Goal: Information Seeking & Learning: Understand process/instructions

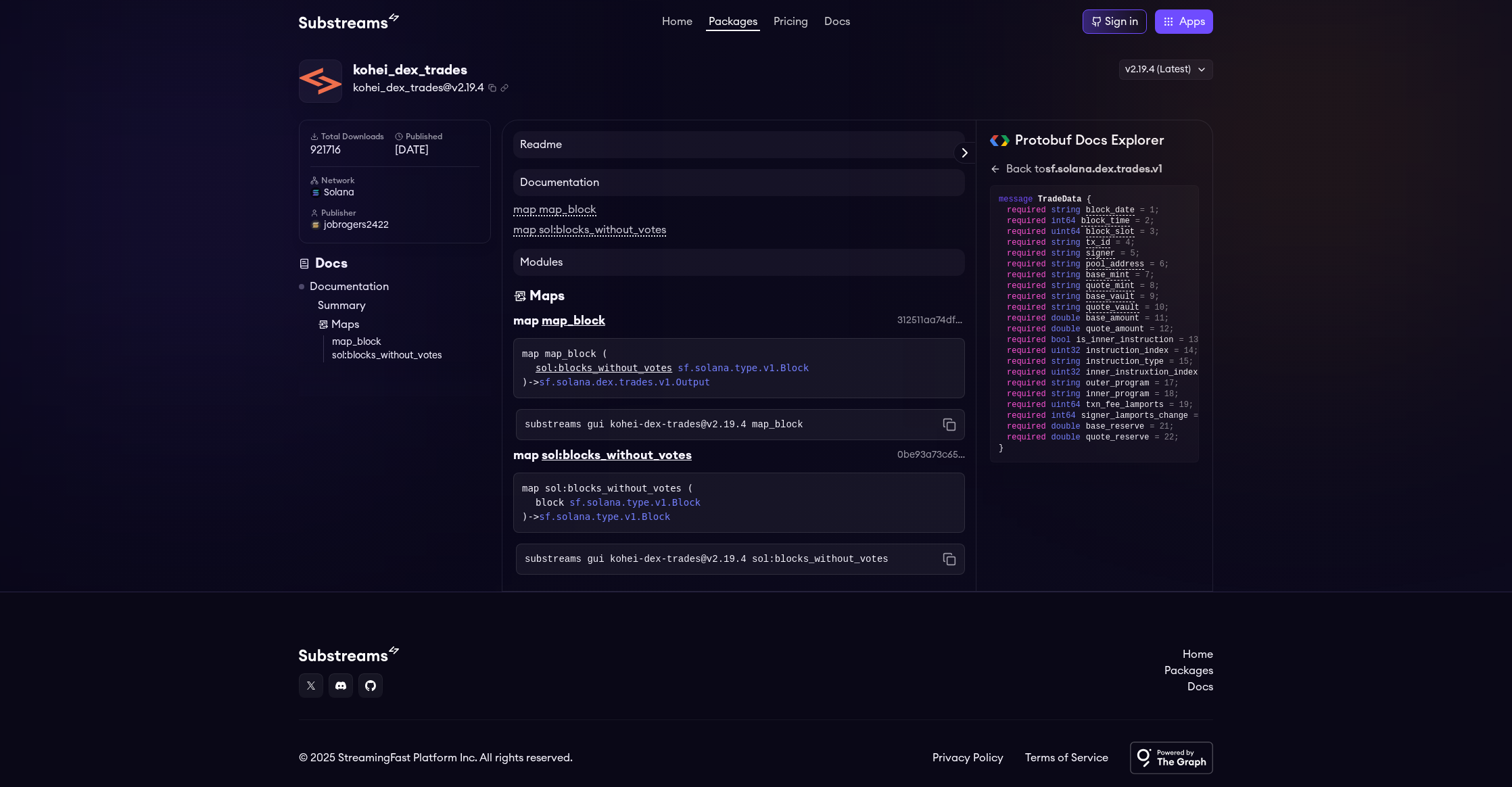
scroll to position [41, 0]
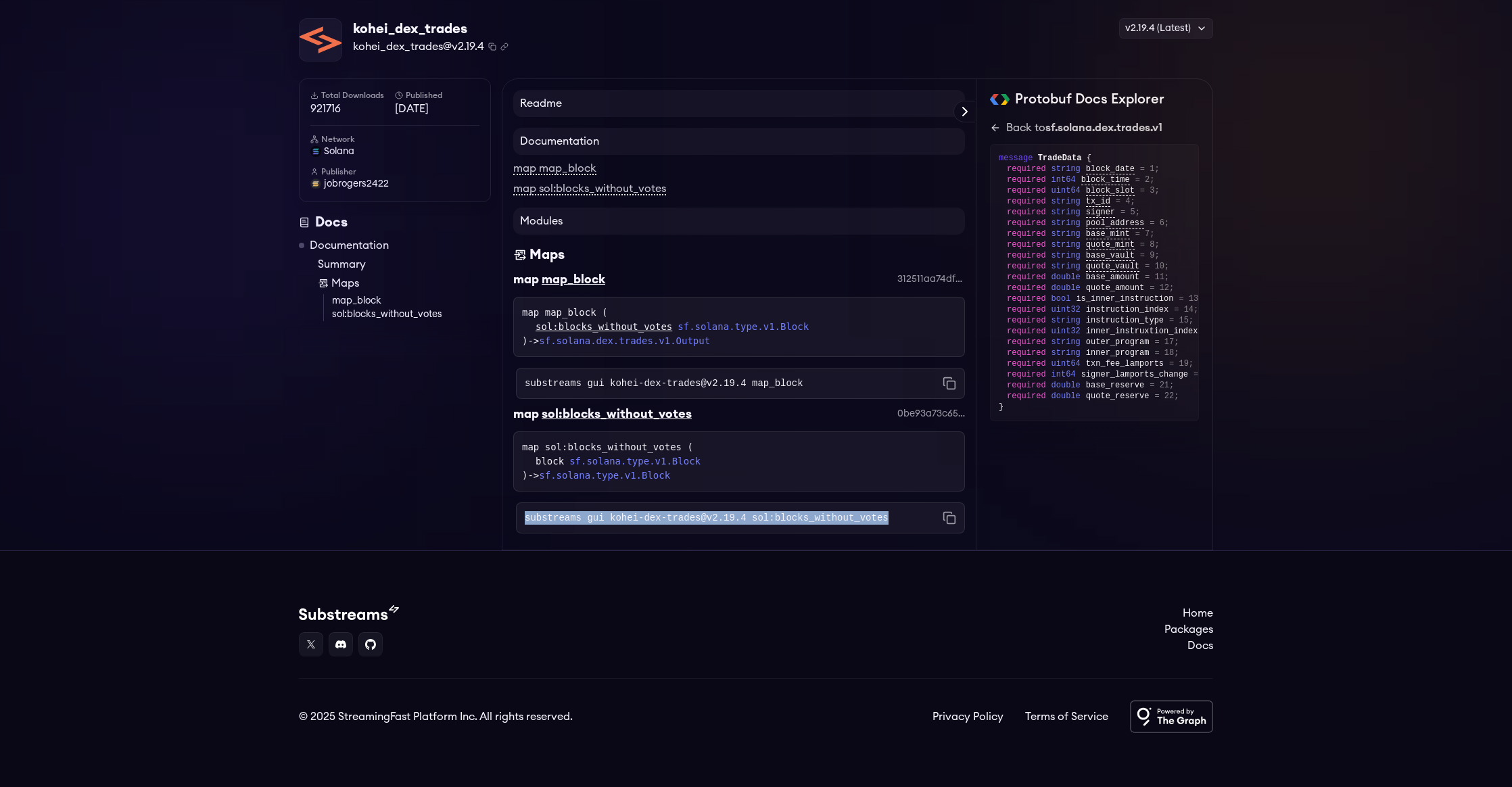
drag, startPoint x: 886, startPoint y: 522, endPoint x: 515, endPoint y: 523, distance: 371.0
click at [515, 523] on div "substreams gui kohei-dex-trades@v2.19.4 sol:blocks_without_votes Copied!" at bounding box center [739, 512] width 452 height 42
click at [554, 104] on h4 "Readme" at bounding box center [739, 104] width 452 height 27
click at [972, 114] on icon at bounding box center [964, 111] width 16 height 16
click at [965, 109] on h4 "Readme" at bounding box center [739, 104] width 452 height 27
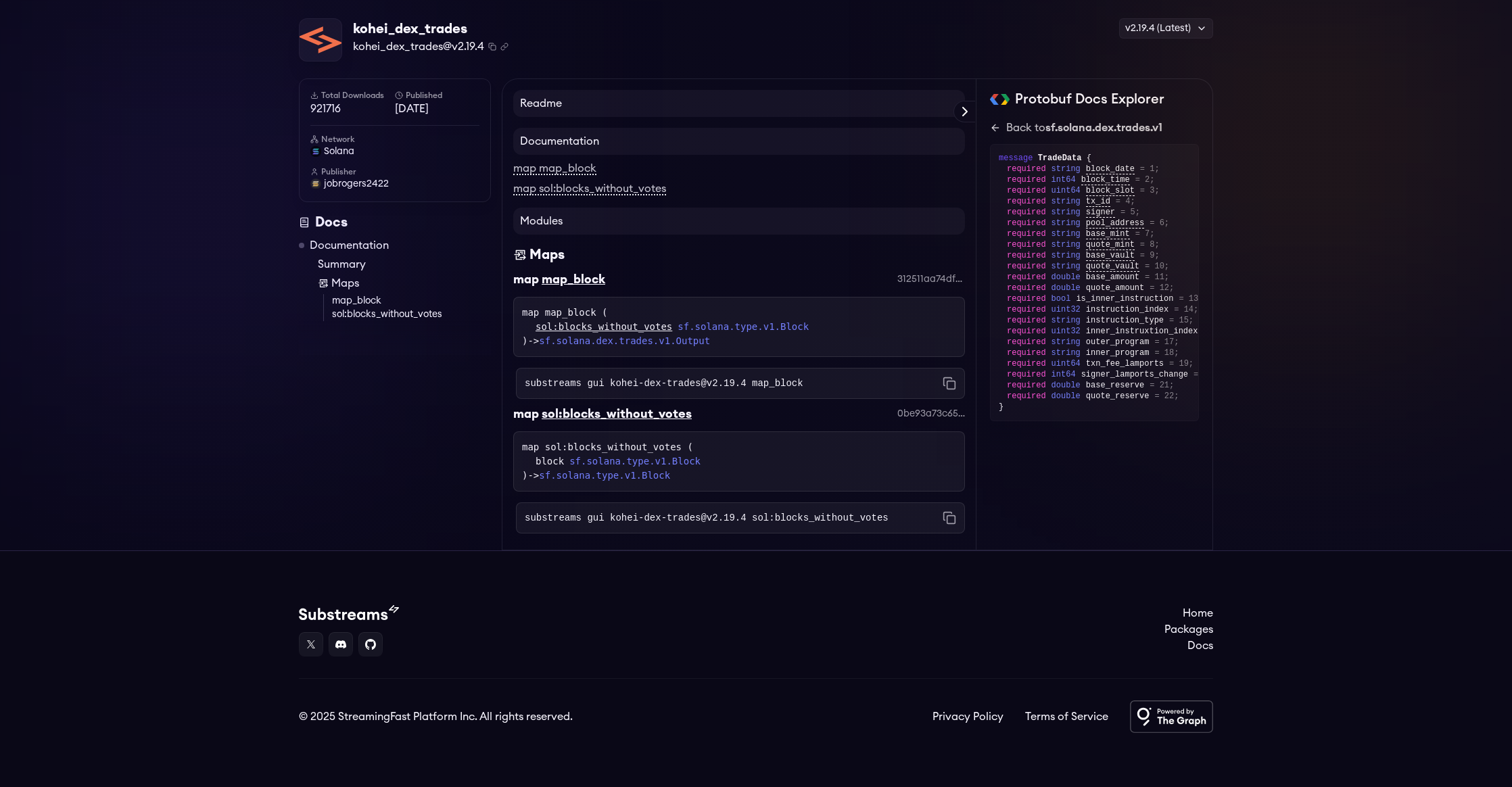
click at [597, 100] on h4 "Readme" at bounding box center [739, 104] width 452 height 27
click at [368, 249] on link "Documentation" at bounding box center [349, 245] width 79 height 16
click at [349, 287] on link "Maps" at bounding box center [405, 282] width 173 height 16
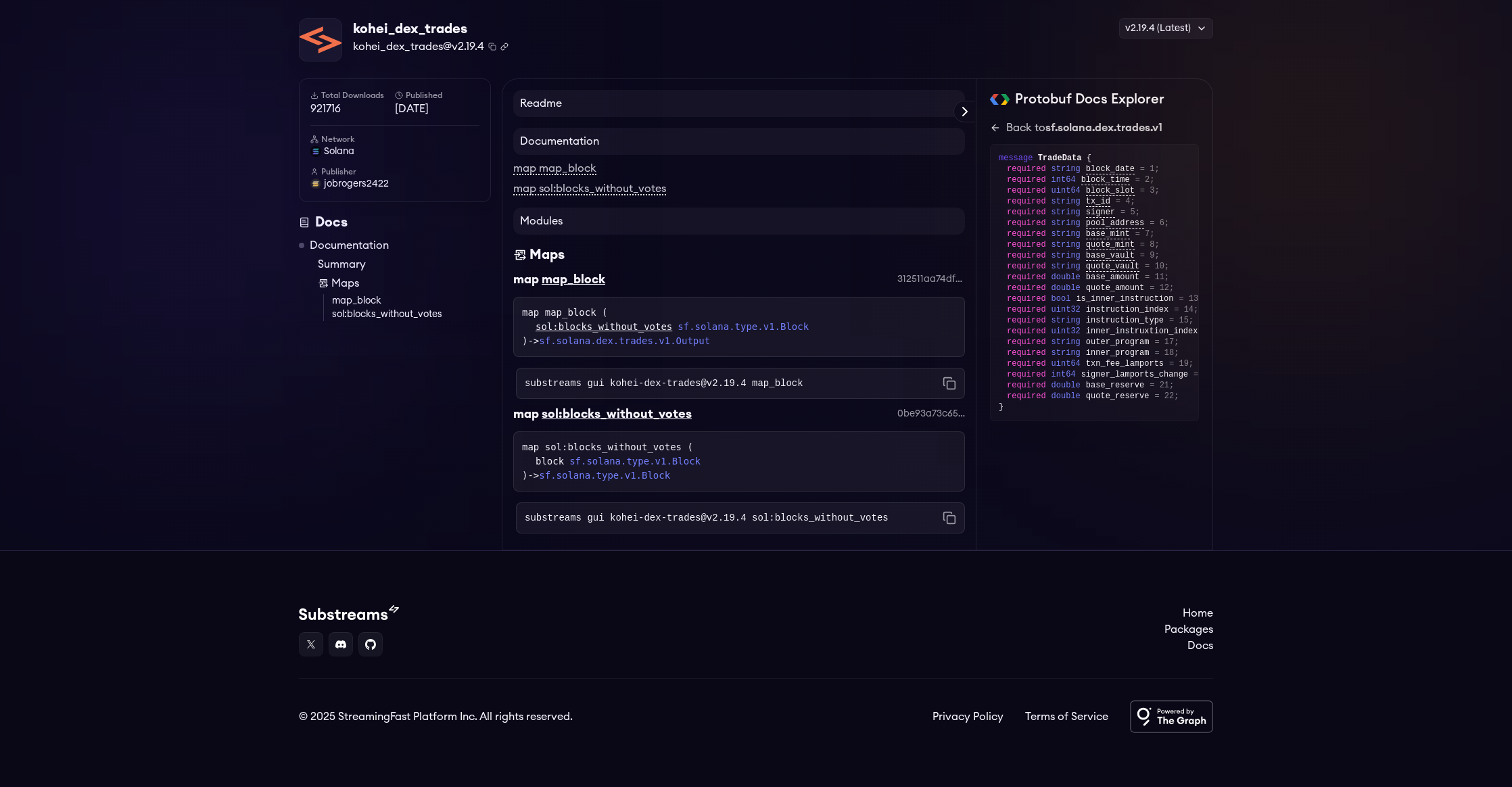
click at [504, 47] on icon "Copy .spkg link to clipboard" at bounding box center [506, 45] width 4 height 4
click at [689, 458] on link "sf.solana.type.v1.Block" at bounding box center [635, 461] width 131 height 14
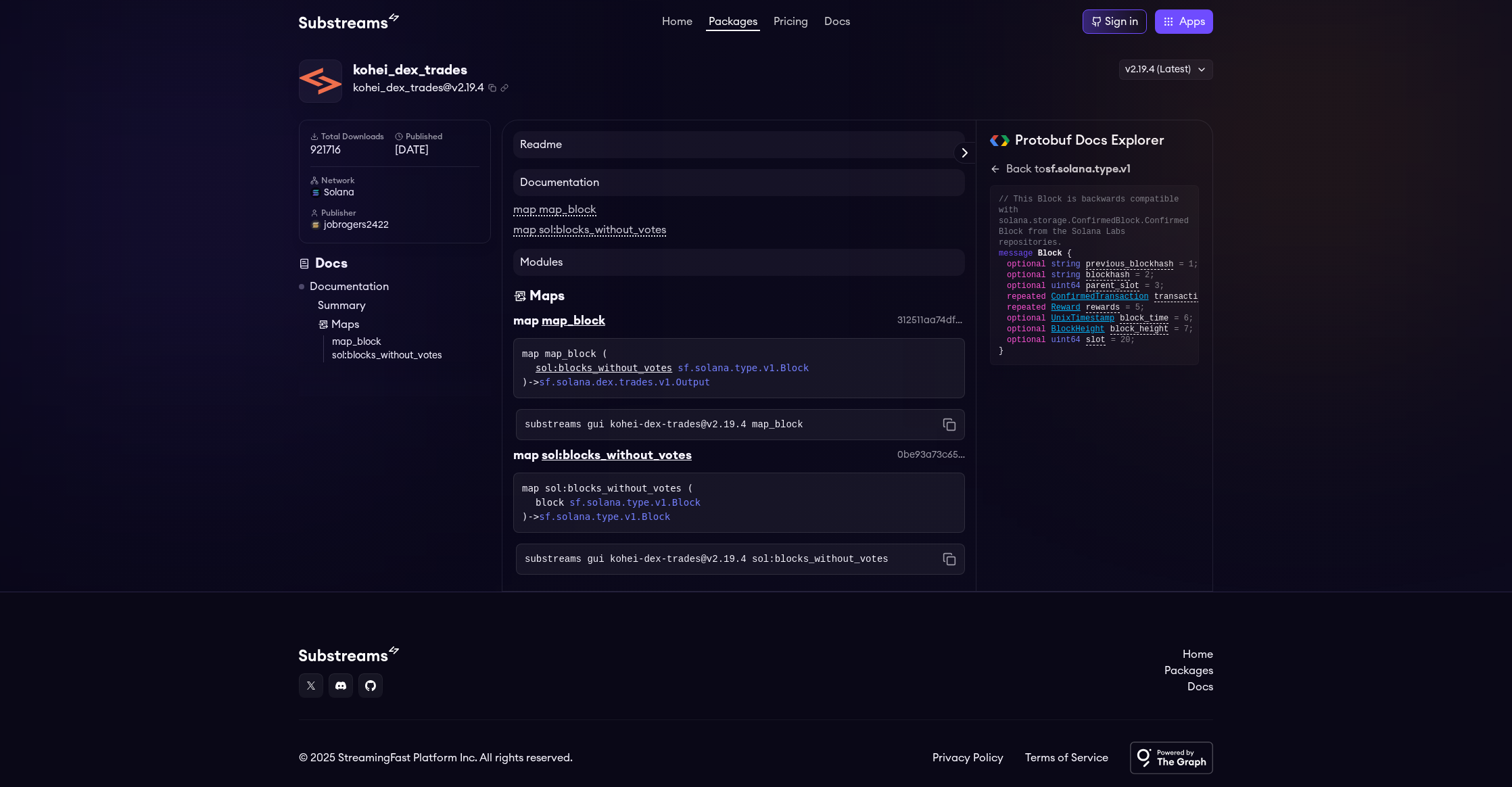
click at [696, 505] on link "sf.solana.type.v1.Block" at bounding box center [635, 503] width 131 height 14
click at [660, 488] on div "map sol:blocks_without_votes ( block sf.solana.type.v1.Block ) -> sf.solana.typ…" at bounding box center [739, 502] width 434 height 42
click at [659, 489] on div "map sol:blocks_without_votes ( block sf.solana.type.v1.Block ) -> sf.solana.typ…" at bounding box center [739, 502] width 434 height 42
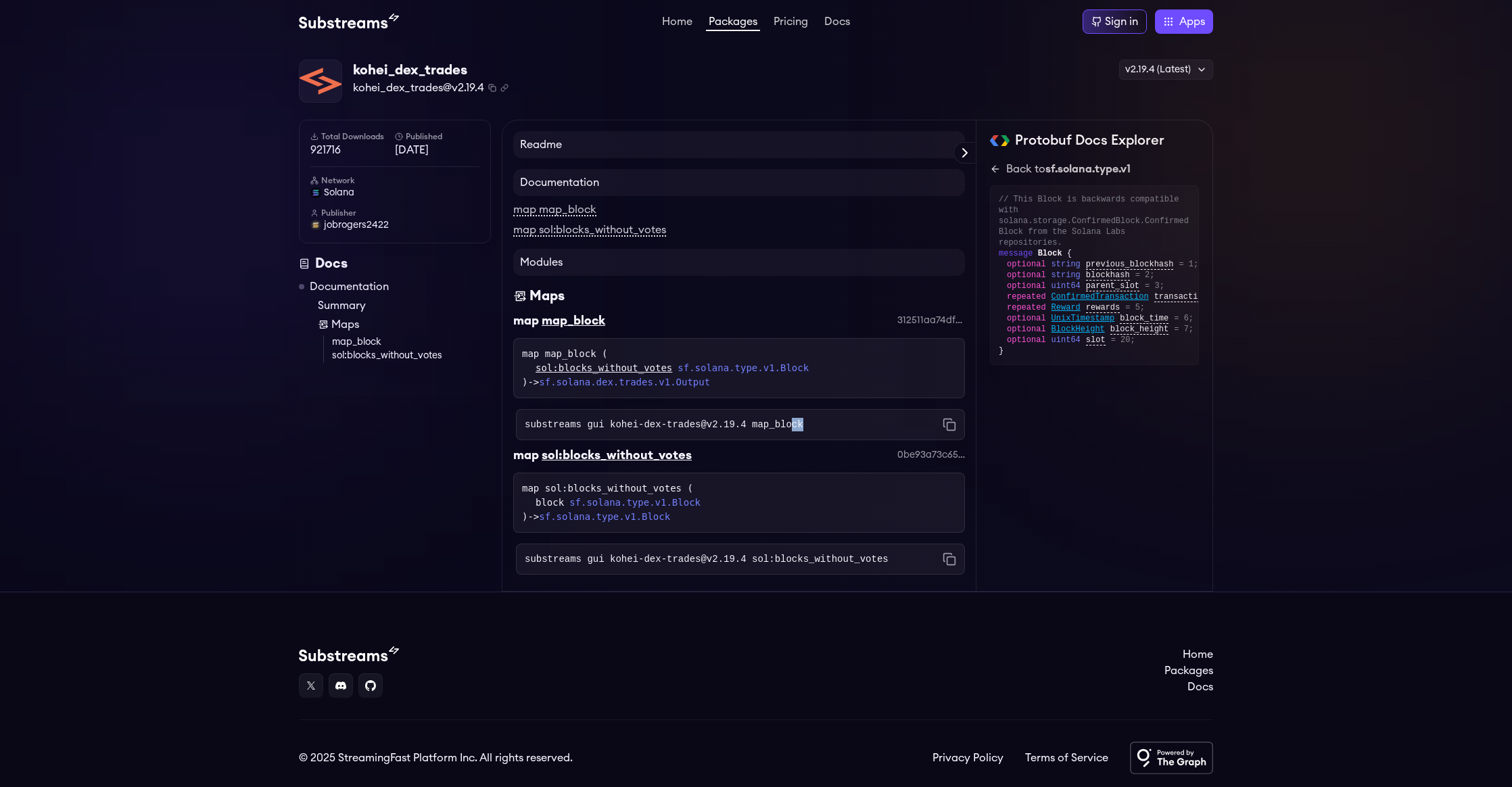
drag, startPoint x: 832, startPoint y: 424, endPoint x: 794, endPoint y: 426, distance: 38.1
click at [794, 426] on div "substreams gui kohei-dex-trades@v2.19.4 map_block Copied!" at bounding box center [740, 425] width 449 height 31
click at [879, 552] on div "substreams gui kohei-dex-trades@v2.19.4 sol:blocks_without_votes Copied!" at bounding box center [740, 559] width 449 height 31
click at [842, 558] on code "substreams gui kohei-dex-trades@v2.19.4 sol:blocks_without_votes" at bounding box center [706, 559] width 363 height 13
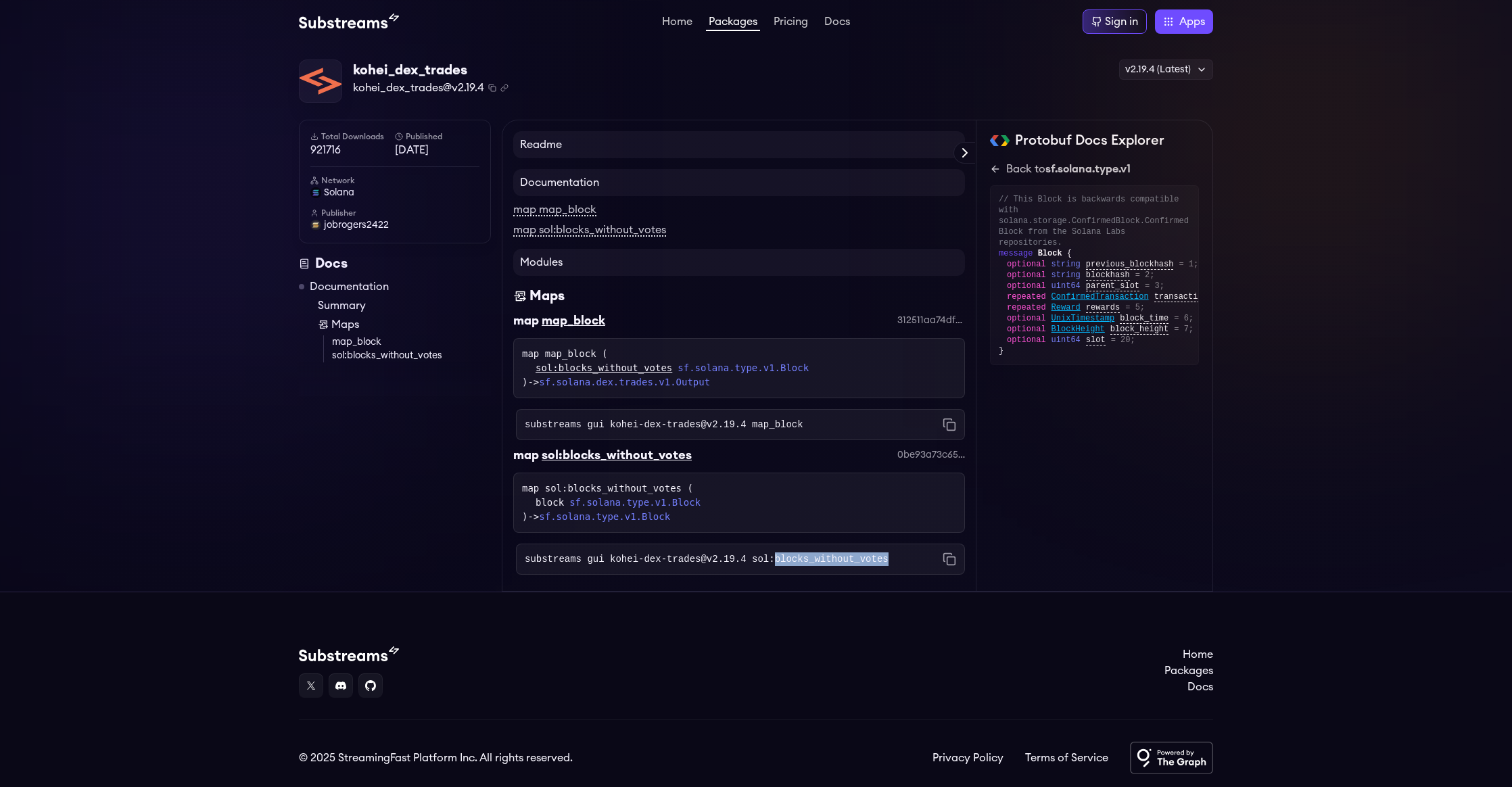
click at [870, 554] on code "substreams gui kohei-dex-trades@v2.19.4 sol:blocks_without_votes" at bounding box center [706, 559] width 363 height 13
drag, startPoint x: 908, startPoint y: 558, endPoint x: 752, endPoint y: 563, distance: 156.1
click at [752, 563] on div "substreams gui kohei-dex-trades@v2.19.4 sol:blocks_without_votes Copied!" at bounding box center [740, 559] width 449 height 31
copy code "sol:blocks_without_votes"
